Goal: Transaction & Acquisition: Obtain resource

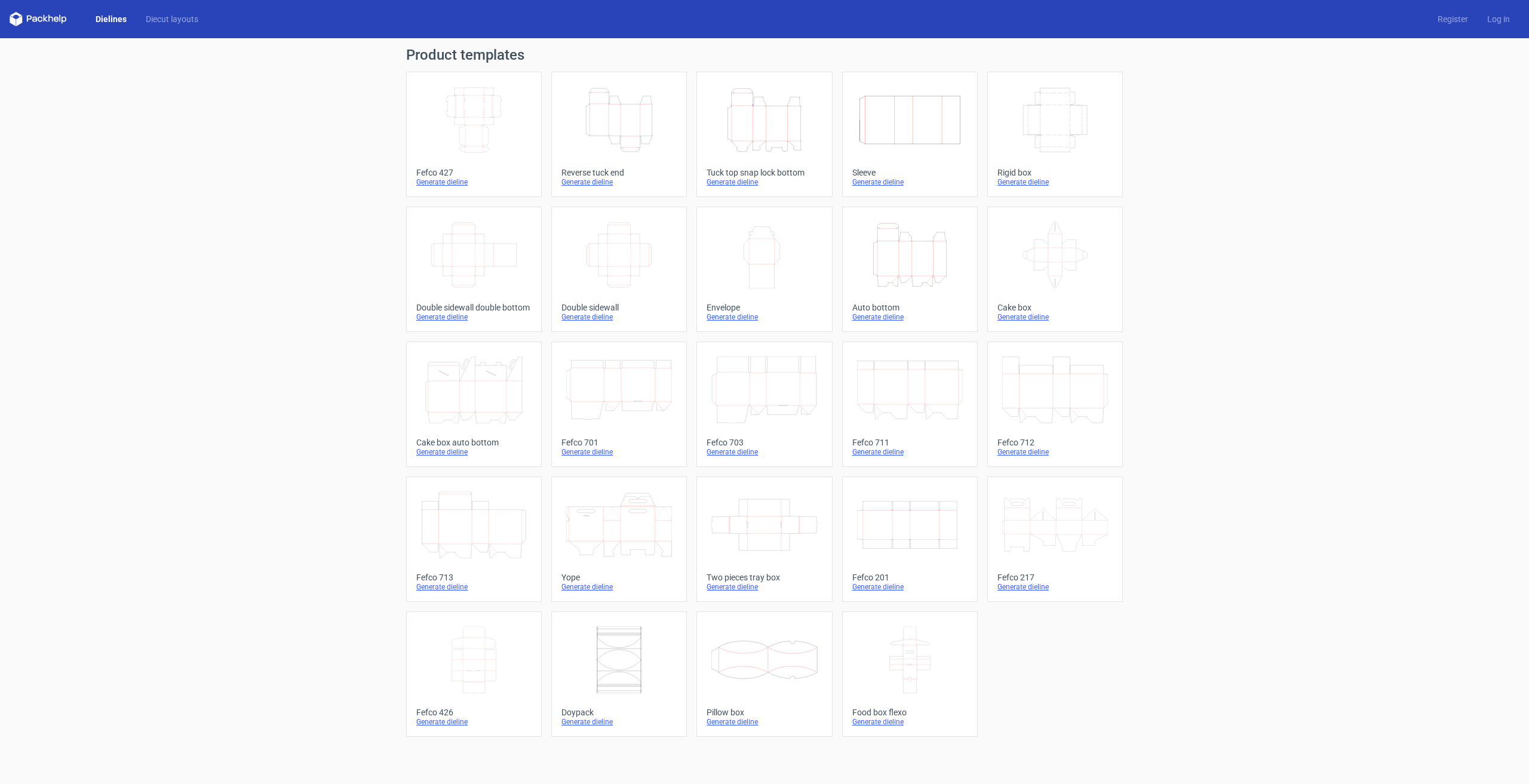
click at [629, 116] on icon "Height Depth Width" at bounding box center [619, 120] width 105 height 67
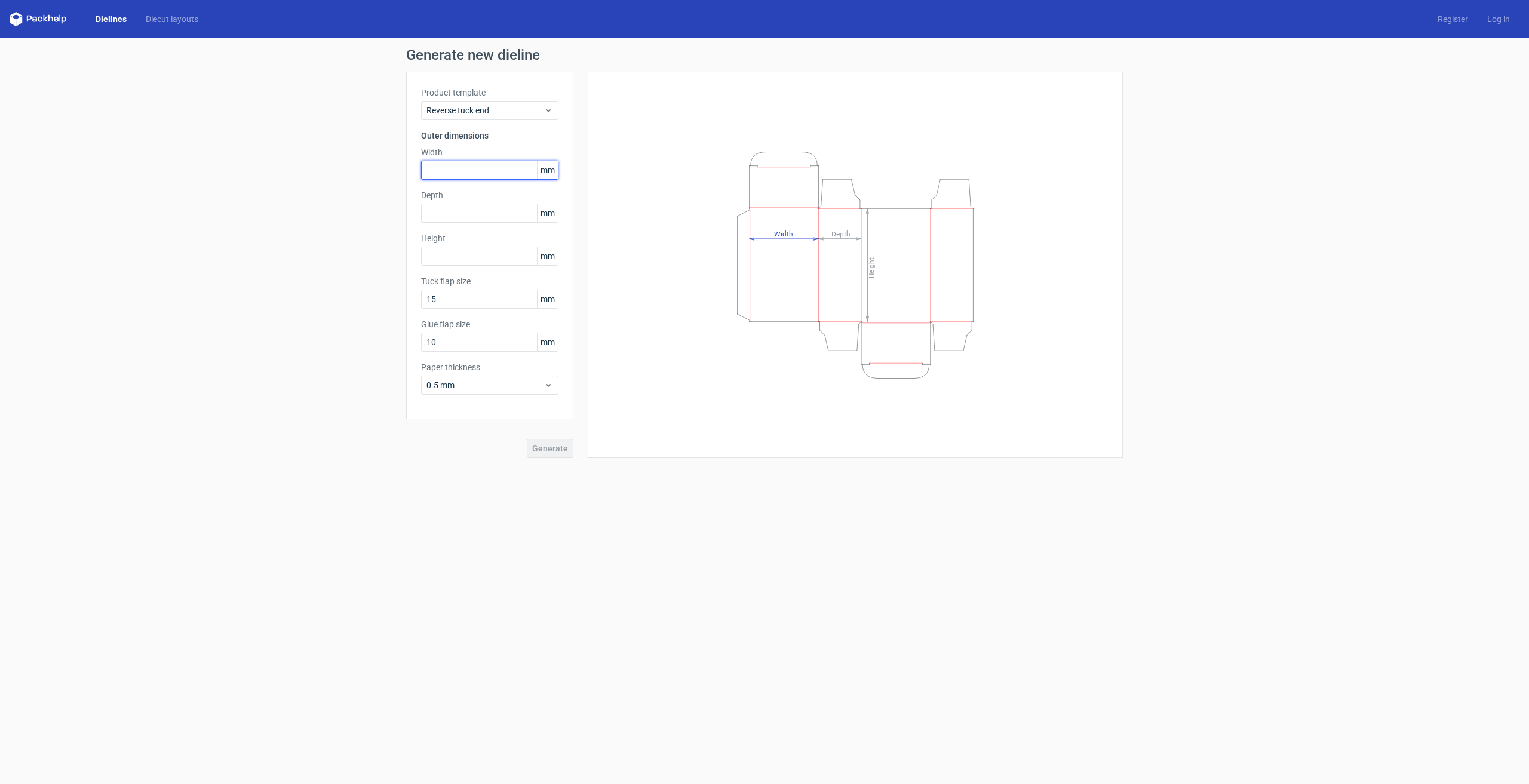
click at [472, 167] on input "text" at bounding box center [490, 170] width 137 height 19
type input "130"
type input "55"
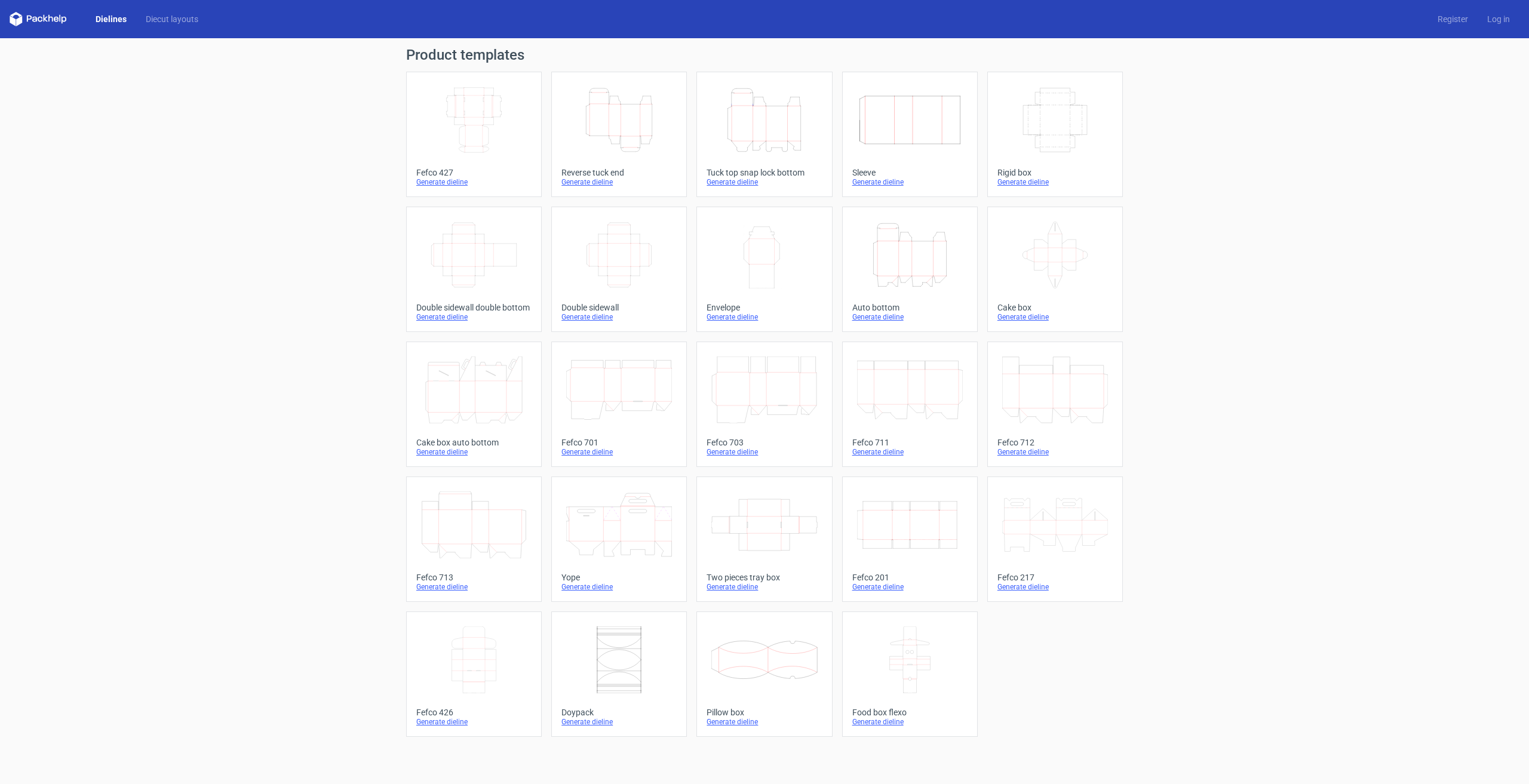
click at [773, 137] on icon "Height Depth Width" at bounding box center [764, 120] width 105 height 67
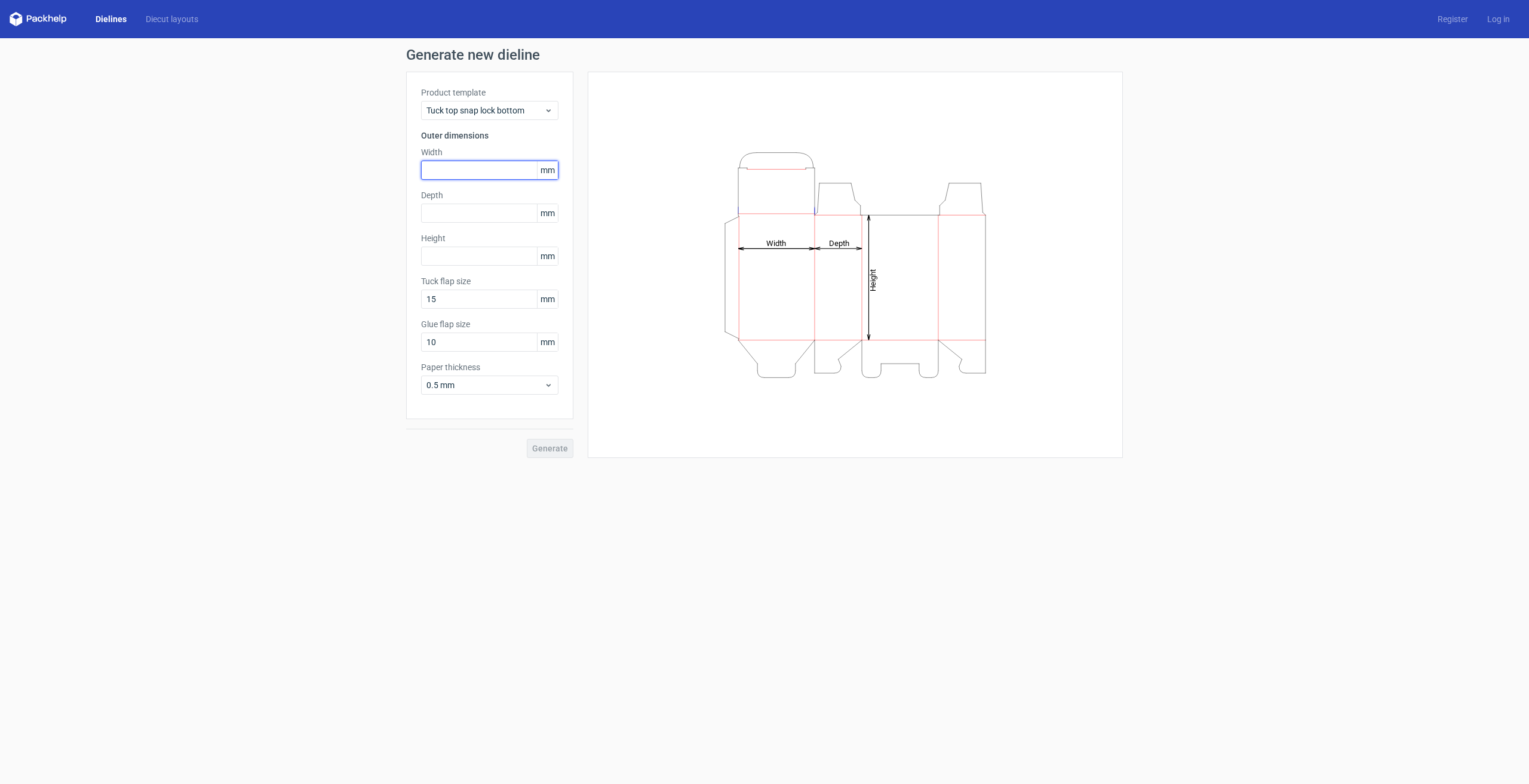
click at [461, 170] on input "text" at bounding box center [490, 170] width 137 height 19
type input "130"
type input "55"
type input "200"
click at [456, 212] on input "55" at bounding box center [490, 213] width 137 height 19
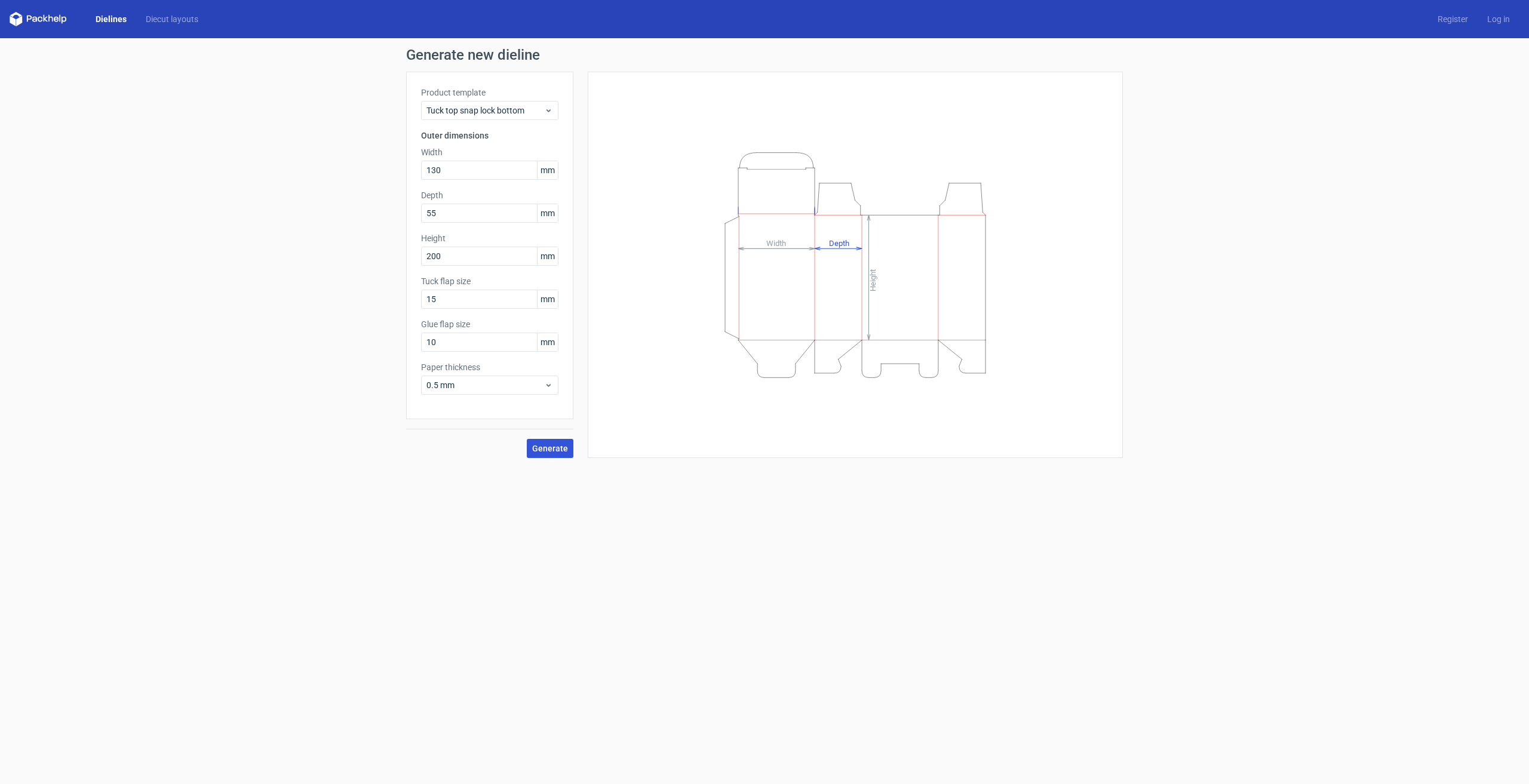
click at [559, 449] on span "Generate" at bounding box center [550, 449] width 36 height 8
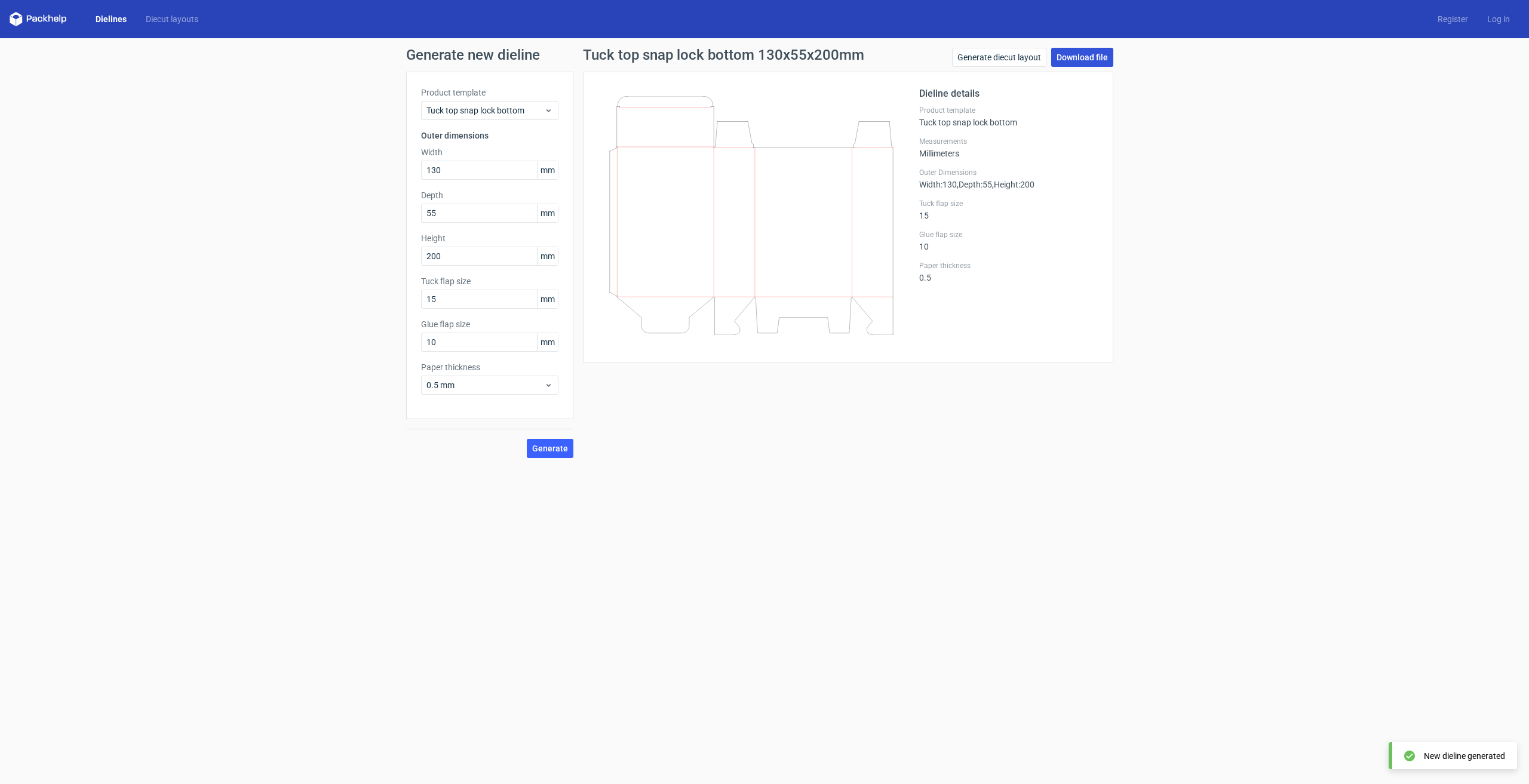
click at [1090, 58] on link "Download file" at bounding box center [1082, 57] width 62 height 19
